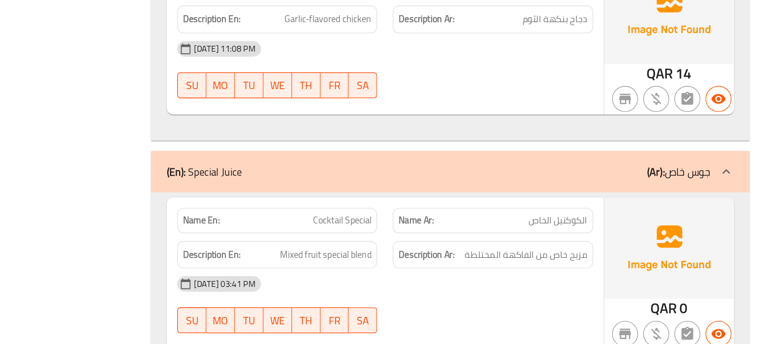
scroll to position [11491, 0]
copy span "Cocktail Special"
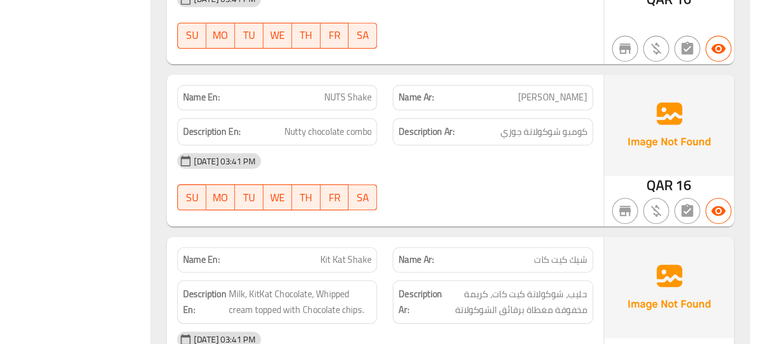
scroll to position [12438, 0]
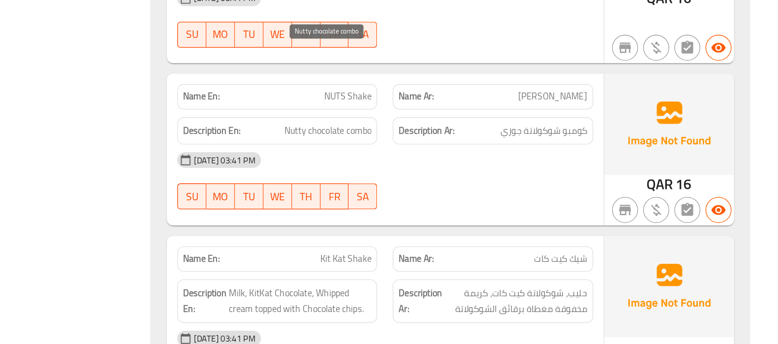
click at [450, 176] on span "Nutty chocolate combo" at bounding box center [438, 182] width 66 height 12
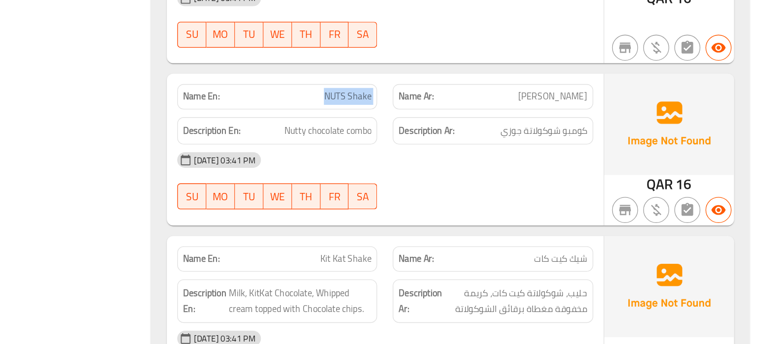
copy span "NUTS Shake"
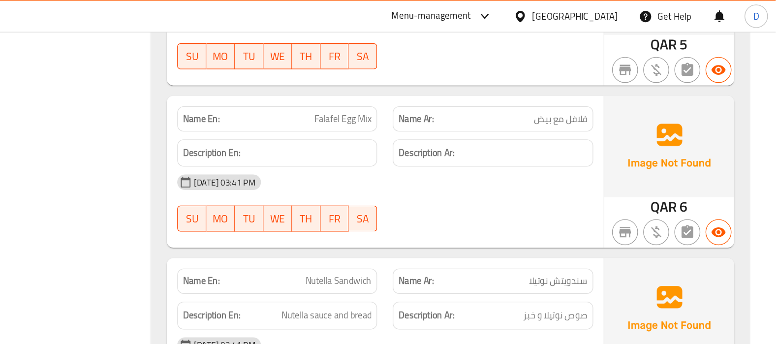
scroll to position [15285, 0]
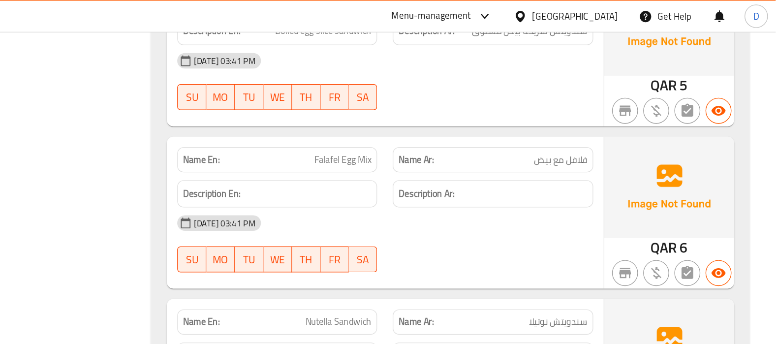
copy span "Falafel Egg Mix"
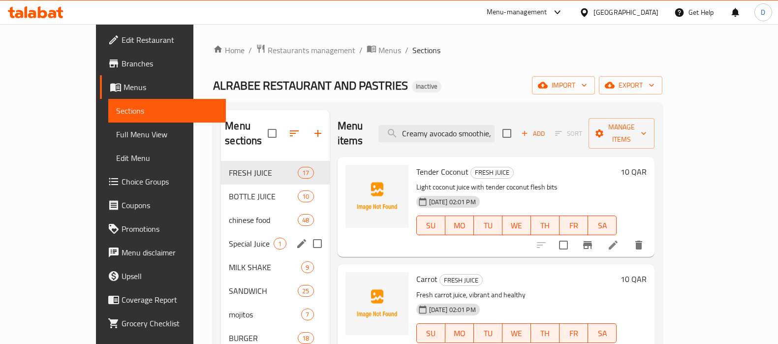
scroll to position [17, 0]
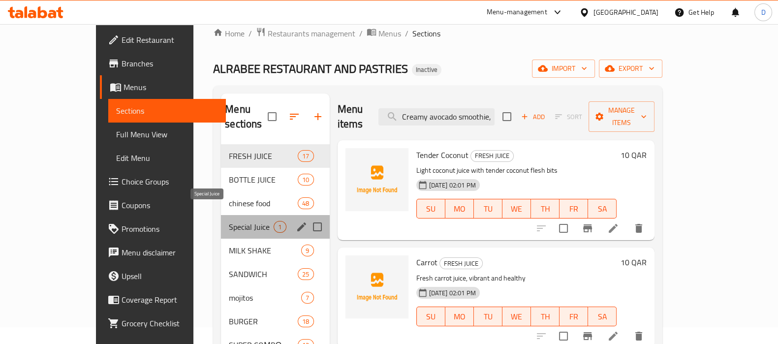
click at [229, 221] on span "Special Juice" at bounding box center [251, 227] width 45 height 12
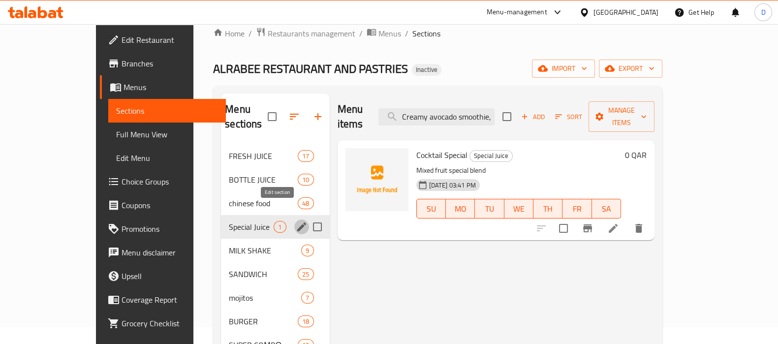
click at [296, 221] on icon "edit" at bounding box center [302, 227] width 12 height 12
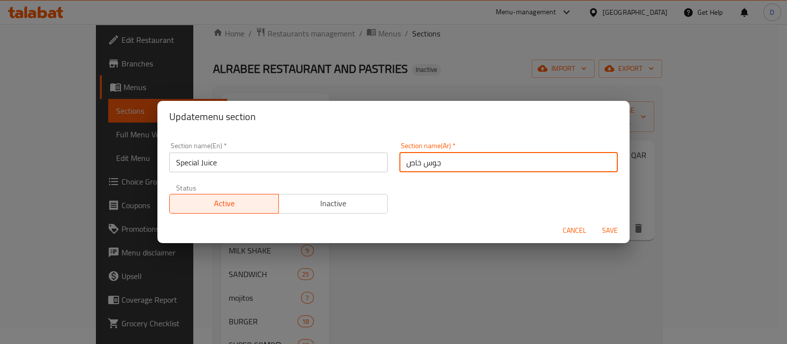
click at [440, 166] on input "جوس خاص" at bounding box center [509, 163] width 218 height 20
click at [436, 166] on input "جوس خاص" at bounding box center [509, 163] width 218 height 20
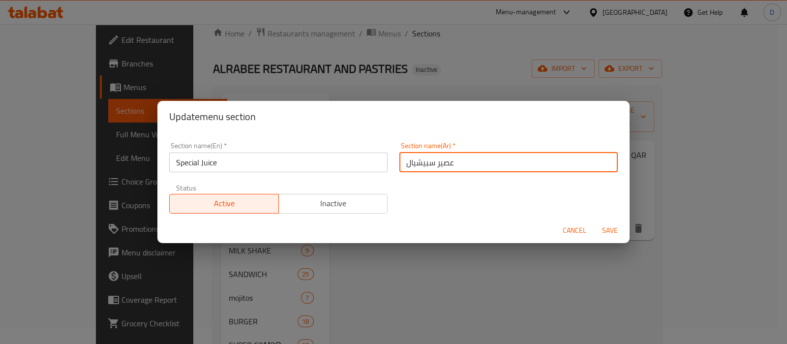
type input "عصير سبيشيال"
click at [594, 221] on button "Save" at bounding box center [609, 230] width 31 height 18
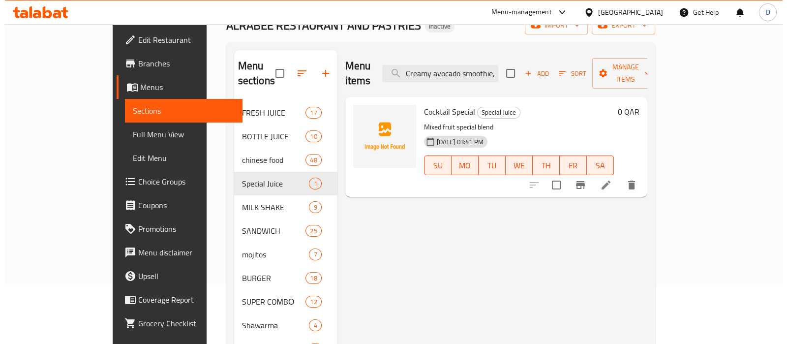
scroll to position [60, 0]
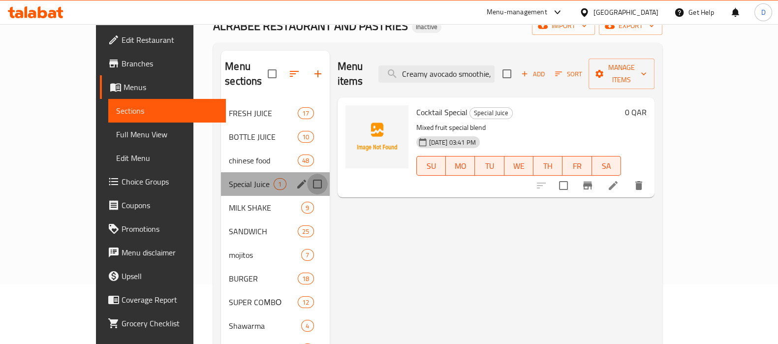
click at [307, 174] on input "Menu sections" at bounding box center [317, 184] width 21 height 21
checkbox input "true"
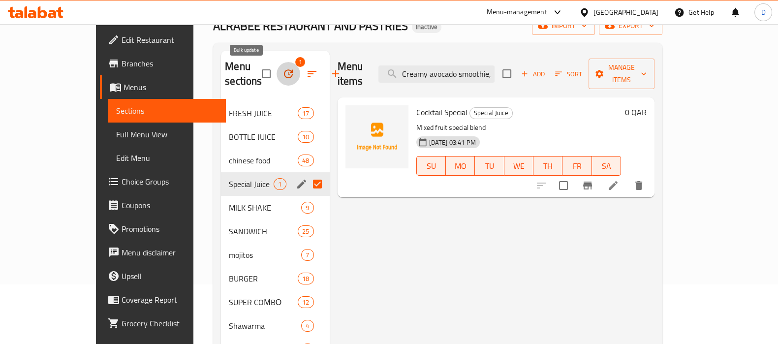
click at [282, 74] on icon "button" at bounding box center [288, 74] width 12 height 12
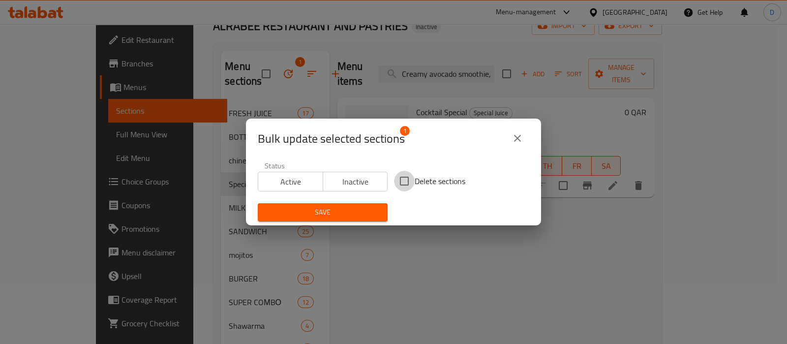
click at [398, 187] on input "Delete sections" at bounding box center [404, 181] width 21 height 21
checkbox input "true"
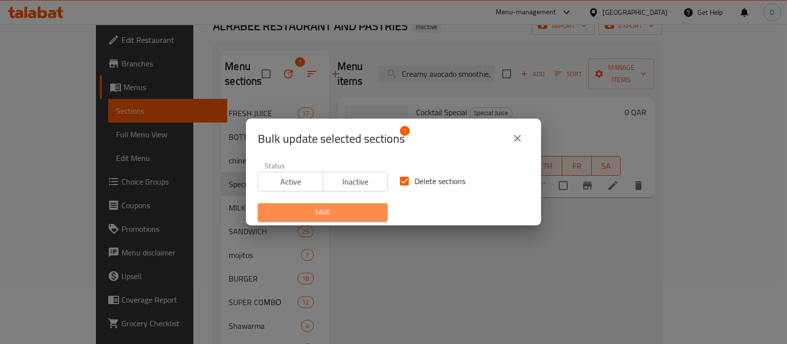
click at [366, 214] on span "Save" at bounding box center [323, 212] width 114 height 12
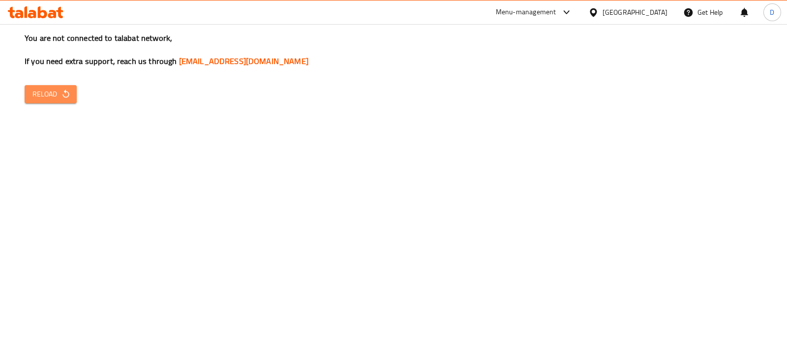
click at [73, 88] on button "Reload" at bounding box center [51, 94] width 52 height 18
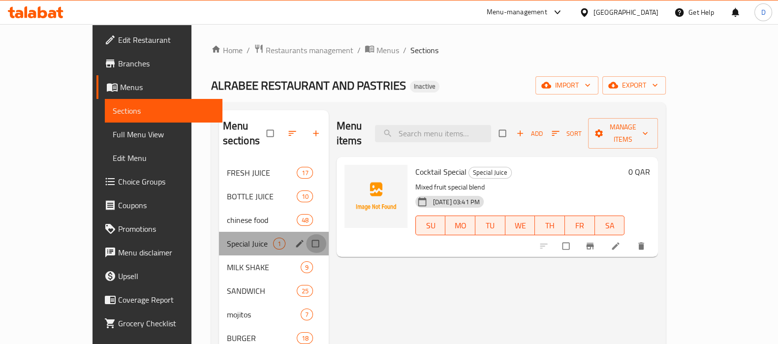
click at [306, 234] on input "Menu sections" at bounding box center [316, 243] width 21 height 19
checkbox input "true"
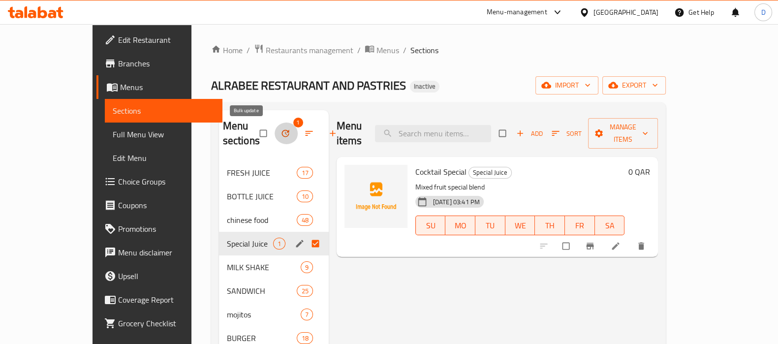
click at [275, 126] on button "button" at bounding box center [287, 134] width 24 height 22
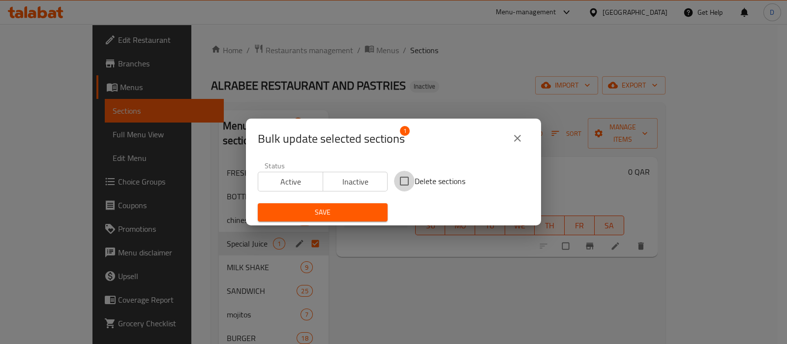
click at [405, 176] on input "Delete sections" at bounding box center [404, 181] width 21 height 21
checkbox input "true"
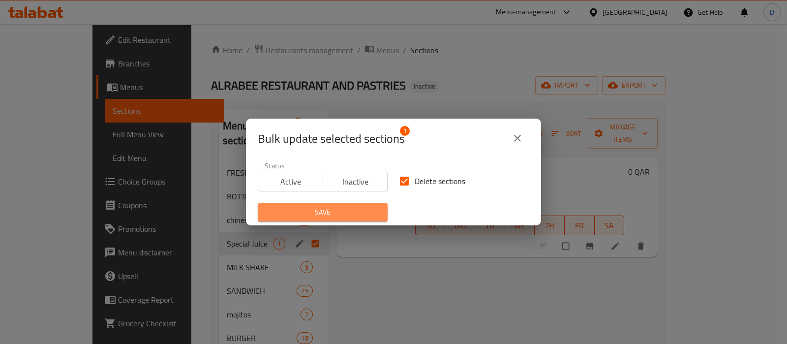
click at [362, 210] on span "Save" at bounding box center [323, 212] width 114 height 12
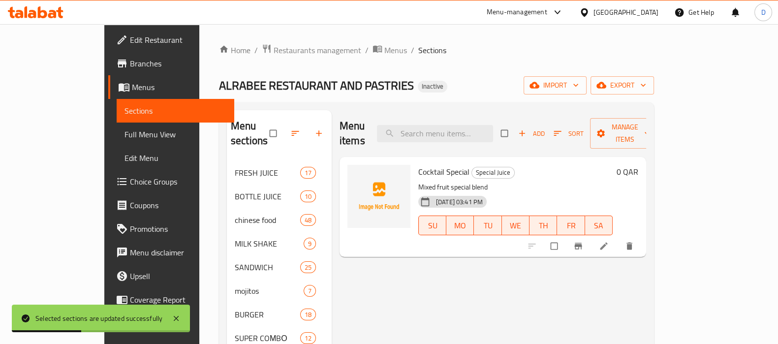
click at [435, 164] on span "Cocktail Special" at bounding box center [443, 171] width 51 height 15
copy h6 "Cocktail Special"
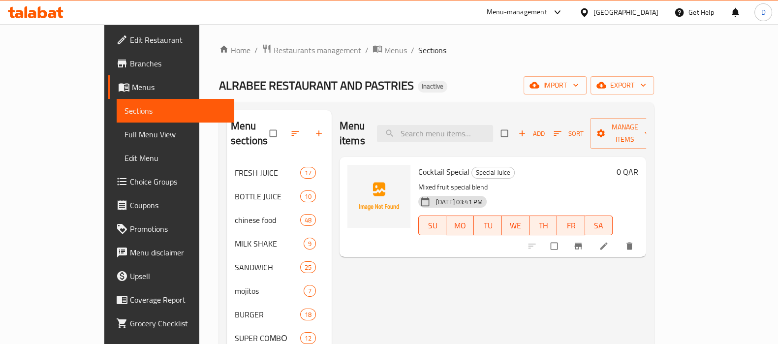
click at [428, 95] on div "Home / Restaurants management / Menus / Sections ALRABEE RESTAURANT AND PASTRIE…" at bounding box center [436, 297] width 435 height 507
click at [437, 125] on input "search" at bounding box center [435, 133] width 116 height 17
paste input "NUTS Shake"
type input "NUTS Shake"
click at [607, 243] on icon at bounding box center [603, 246] width 7 height 7
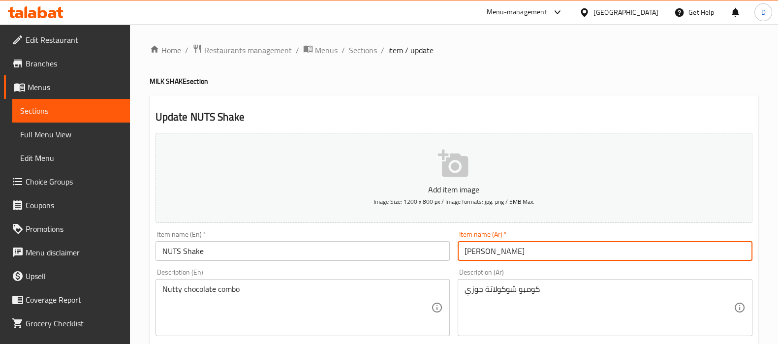
click at [476, 252] on input "[PERSON_NAME]" at bounding box center [605, 251] width 295 height 20
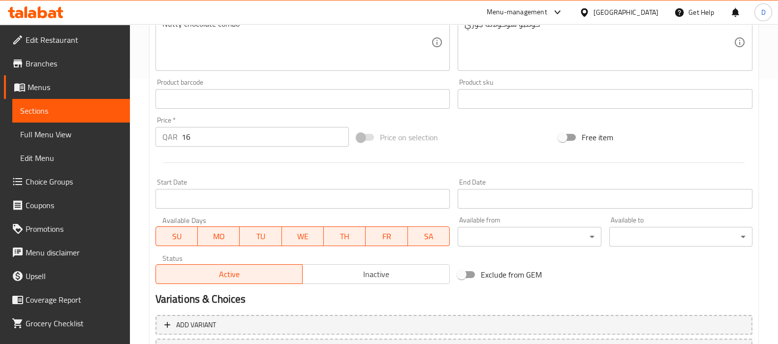
scroll to position [323, 0]
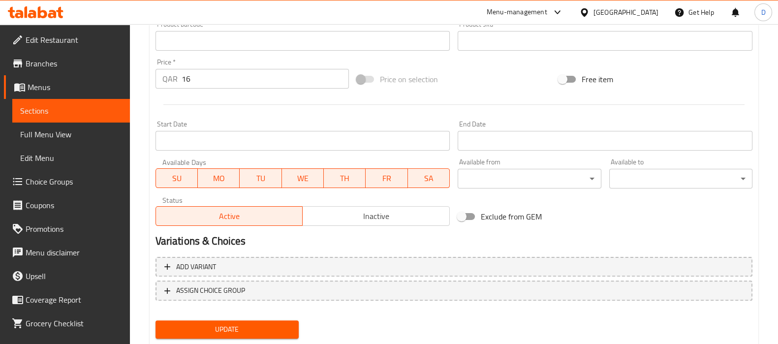
type input "شيك ناتس"
click at [268, 320] on button "Update" at bounding box center [227, 329] width 143 height 18
click at [273, 324] on span "Update" at bounding box center [226, 329] width 127 height 12
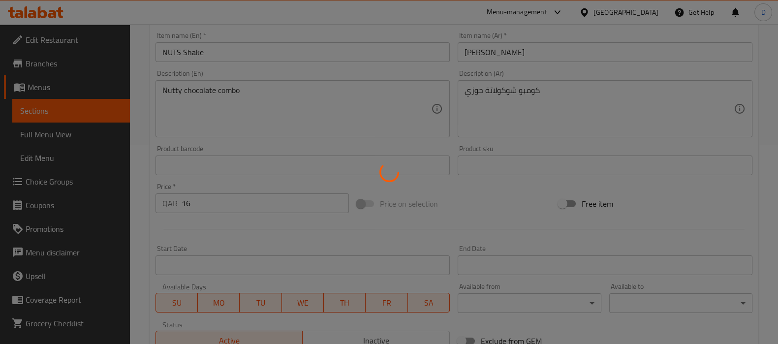
scroll to position [190, 0]
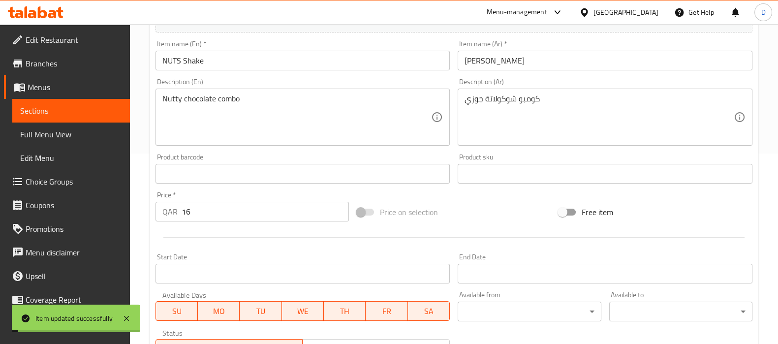
click at [106, 110] on span "Sections" at bounding box center [71, 111] width 102 height 12
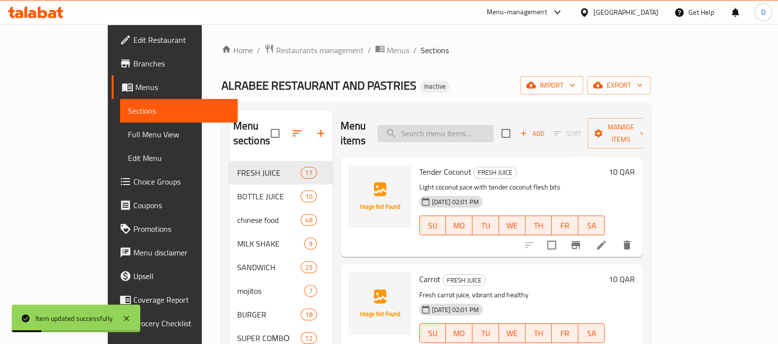
paste input "Falafel Egg Mix"
click at [461, 126] on input "search" at bounding box center [435, 133] width 116 height 17
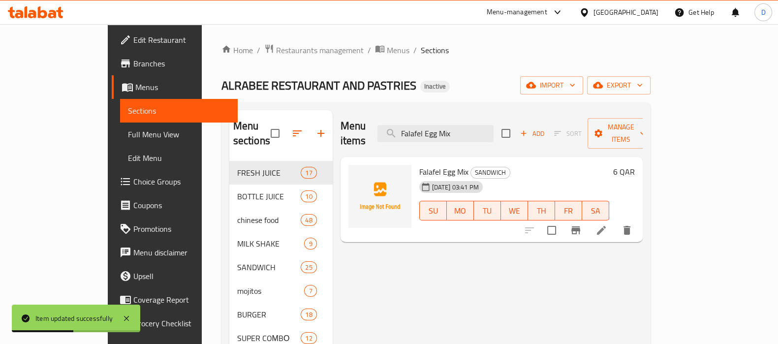
type input "Falafel Egg Mix"
click at [615, 221] on li at bounding box center [602, 230] width 28 height 18
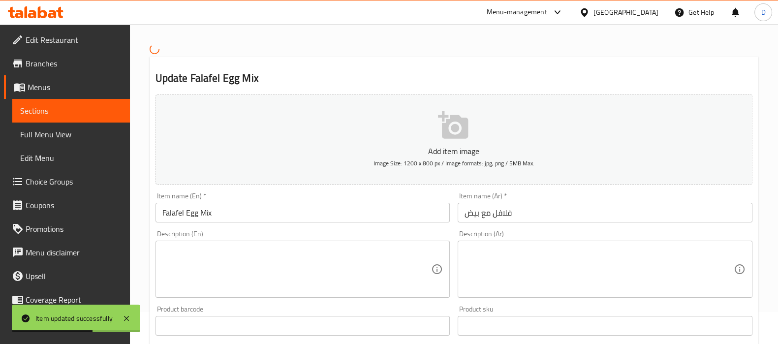
scroll to position [32, 0]
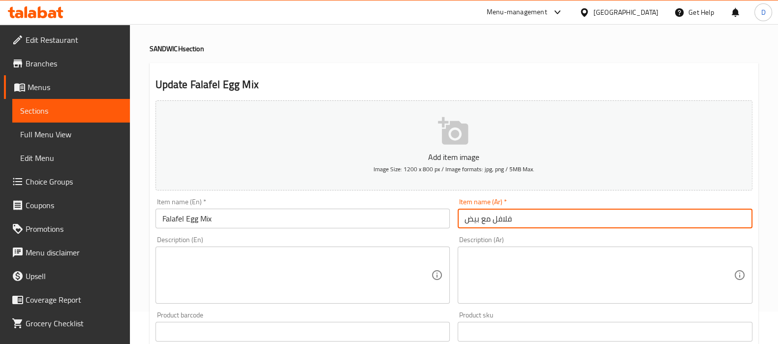
click at [485, 220] on input "فلافل مع بيض" at bounding box center [605, 219] width 295 height 20
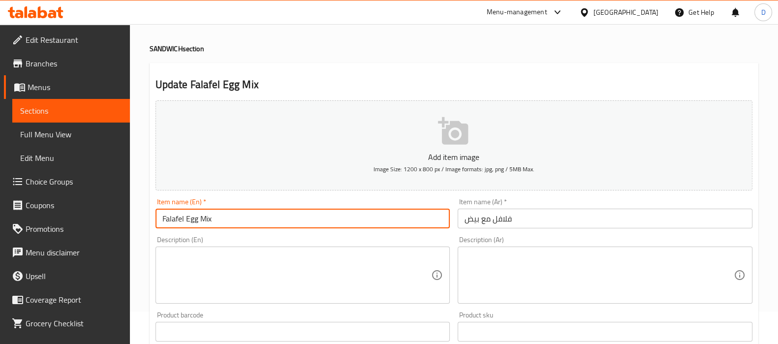
click at [388, 225] on input "Falafel Egg Mix" at bounding box center [303, 219] width 295 height 20
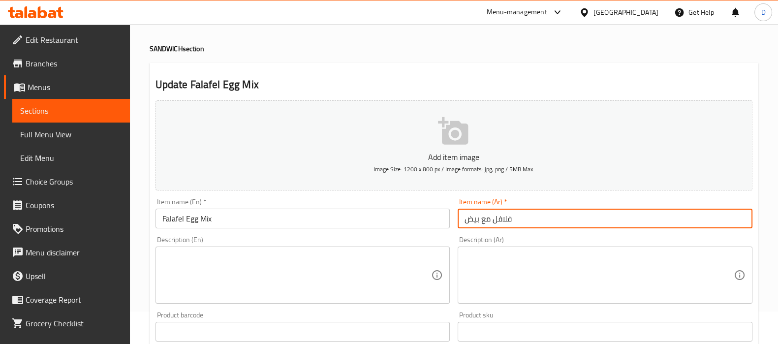
click at [495, 220] on input "فلافل مع بيض" at bounding box center [605, 219] width 295 height 20
click at [487, 220] on input "فلافل مع بيض" at bounding box center [605, 219] width 295 height 20
click at [524, 220] on input "فلافل بيض" at bounding box center [605, 219] width 295 height 20
click at [467, 220] on input "فلافل بيض" at bounding box center [605, 219] width 295 height 20
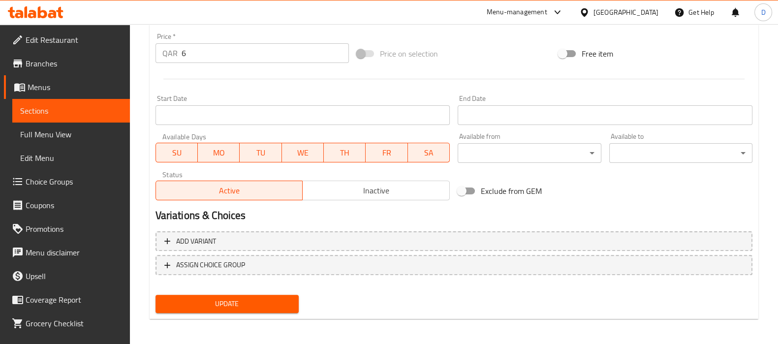
scroll to position [350, 0]
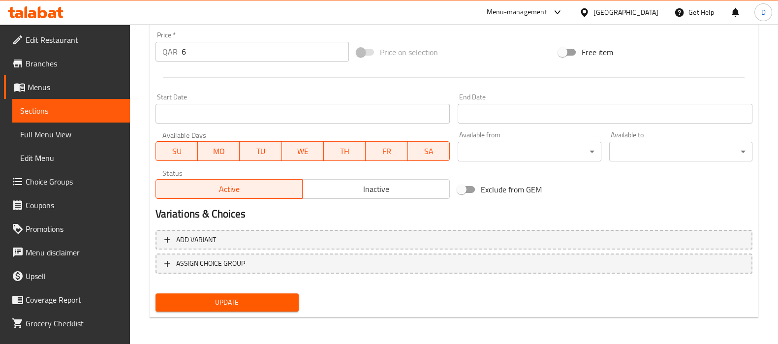
type input "ميكس فلافل بيض"
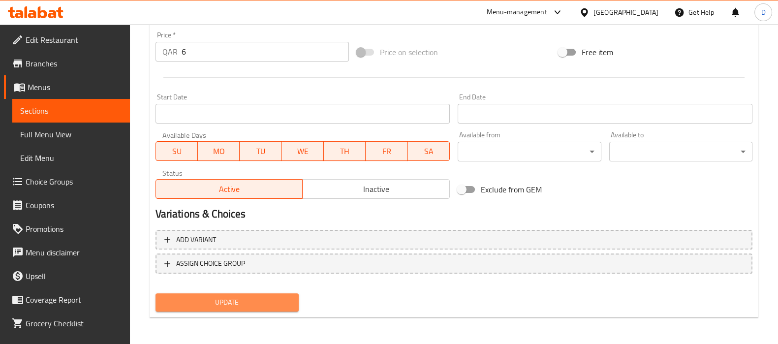
click at [290, 299] on span "Update" at bounding box center [226, 302] width 127 height 12
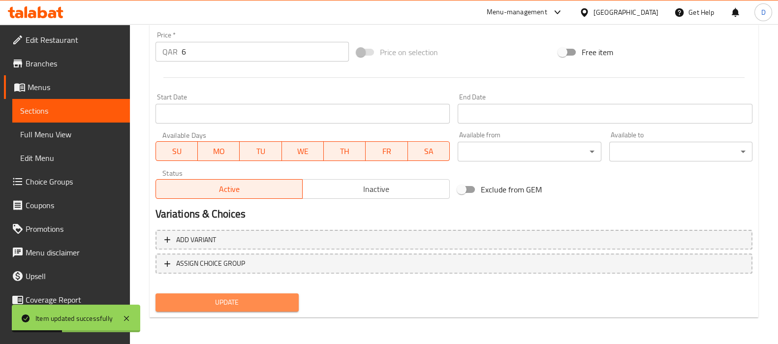
click at [290, 299] on span "Update" at bounding box center [226, 302] width 127 height 12
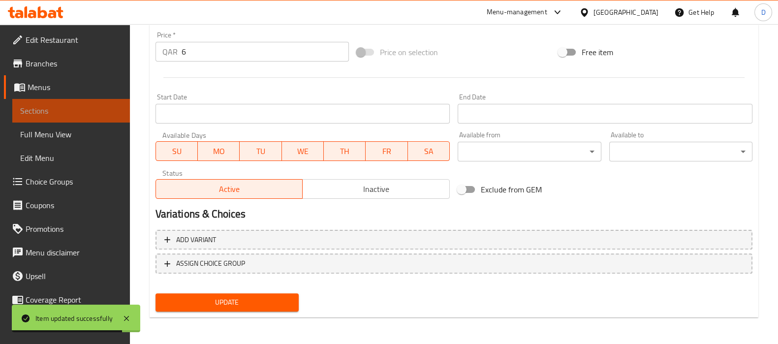
click at [108, 103] on link "Sections" at bounding box center [71, 111] width 118 height 24
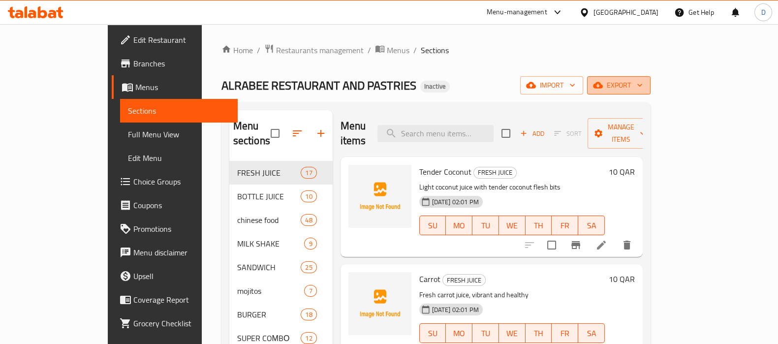
click at [603, 87] on icon "button" at bounding box center [598, 85] width 10 height 6
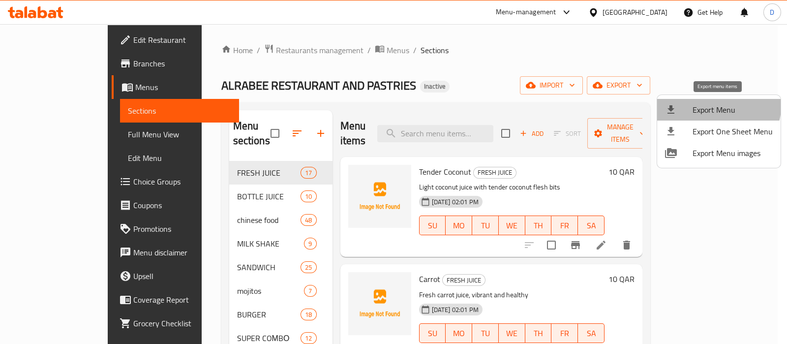
click at [701, 104] on span "Export Menu" at bounding box center [733, 110] width 80 height 12
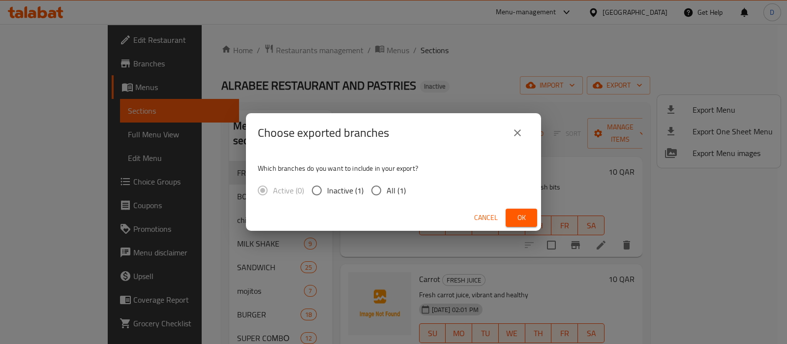
click at [400, 189] on span "All (1)" at bounding box center [396, 191] width 19 height 12
click at [387, 189] on input "All (1)" at bounding box center [376, 190] width 21 height 21
radio input "true"
click at [519, 212] on span "Ok" at bounding box center [522, 218] width 16 height 12
